Goal: Task Accomplishment & Management: Use online tool/utility

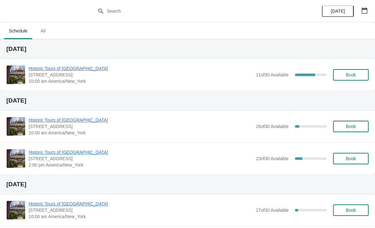
click at [46, 61] on div "Historic Tours of Flagler College 74 King Street, St. Augustine, FL, USA 10:00 …" at bounding box center [187, 75] width 375 height 32
click at [37, 75] on span "[STREET_ADDRESS]" at bounding box center [141, 75] width 224 height 6
click at [30, 65] on span "Historic Tours of [GEOGRAPHIC_DATA]" at bounding box center [141, 68] width 224 height 6
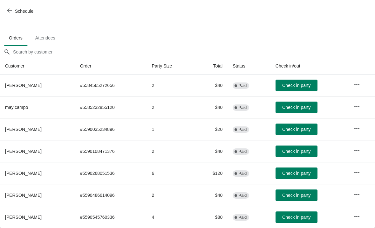
scroll to position [31, 0]
click at [300, 200] on button "Check in party" at bounding box center [297, 194] width 42 height 11
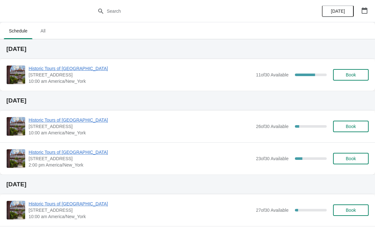
click at [33, 71] on span "Historic Tours of [GEOGRAPHIC_DATA]" at bounding box center [141, 68] width 224 height 6
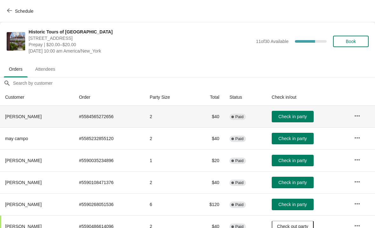
click at [236, 118] on td "Complete Paid" at bounding box center [246, 117] width 42 height 22
click at [298, 141] on span "Check in party" at bounding box center [293, 138] width 28 height 5
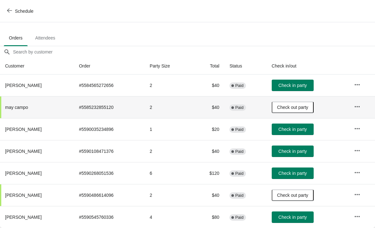
scroll to position [31, 0]
click at [298, 129] on span "Check in party" at bounding box center [293, 129] width 28 height 5
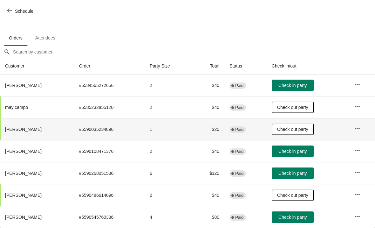
click at [299, 156] on button "Check in party" at bounding box center [293, 150] width 42 height 11
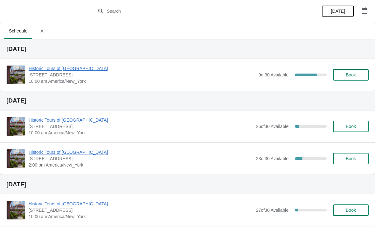
click at [43, 67] on span "Historic Tours of [GEOGRAPHIC_DATA]" at bounding box center [142, 68] width 227 height 6
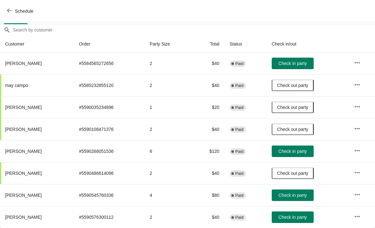
scroll to position [53, 0]
click at [299, 217] on span "Check in party" at bounding box center [293, 216] width 28 height 5
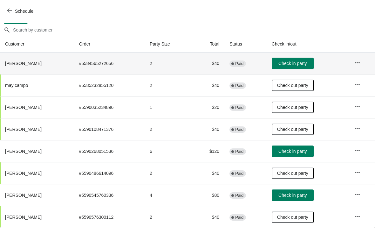
click at [309, 54] on td "Check in party" at bounding box center [308, 63] width 82 height 22
click at [304, 61] on span "Check in party" at bounding box center [293, 63] width 28 height 5
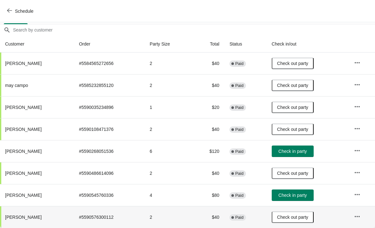
click at [374, 206] on td at bounding box center [362, 217] width 26 height 22
click at [304, 151] on span "Check in party" at bounding box center [293, 151] width 28 height 5
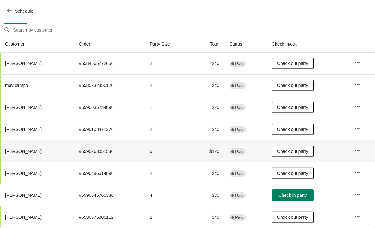
click at [305, 198] on button "Check in party" at bounding box center [293, 194] width 42 height 11
